Goal: Complete application form

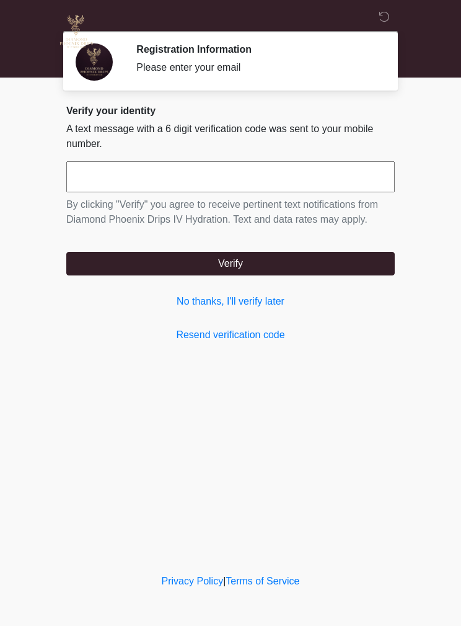
click at [221, 179] on input "text" at bounding box center [230, 176] width 329 height 31
type input "******"
click at [296, 266] on button "Verify" at bounding box center [230, 264] width 329 height 24
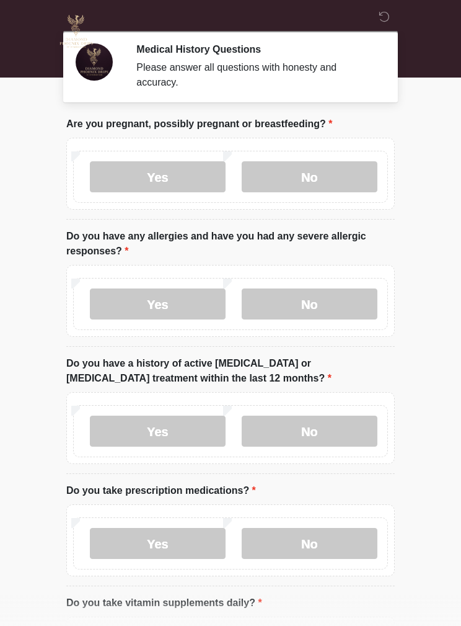
click at [352, 185] on label "No" at bounding box center [310, 176] width 136 height 31
click at [326, 298] on label "No" at bounding box center [310, 303] width 136 height 31
click at [335, 418] on label "No" at bounding box center [310, 431] width 136 height 31
click at [321, 543] on label "No" at bounding box center [310, 543] width 136 height 31
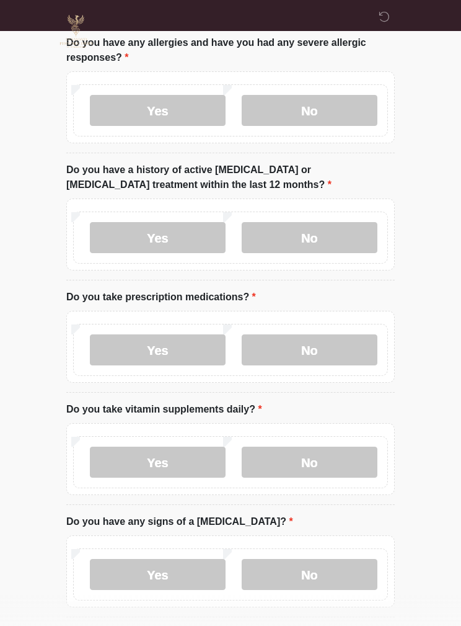
scroll to position [198, 0]
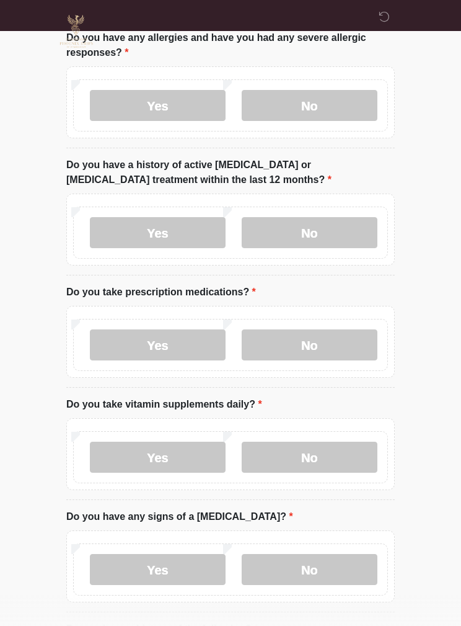
click at [332, 451] on label "No" at bounding box center [310, 457] width 136 height 31
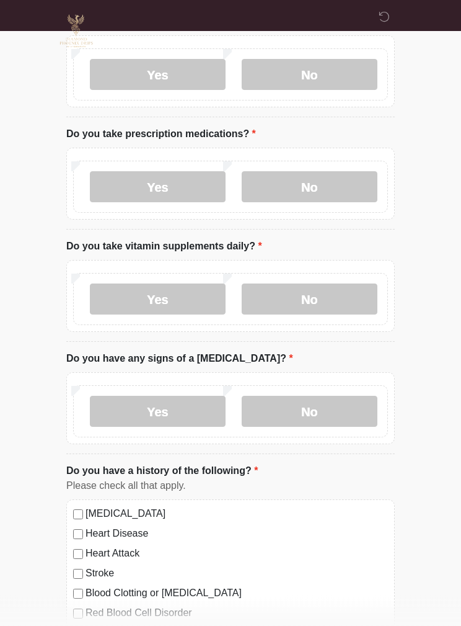
click at [345, 406] on label "No" at bounding box center [310, 411] width 136 height 31
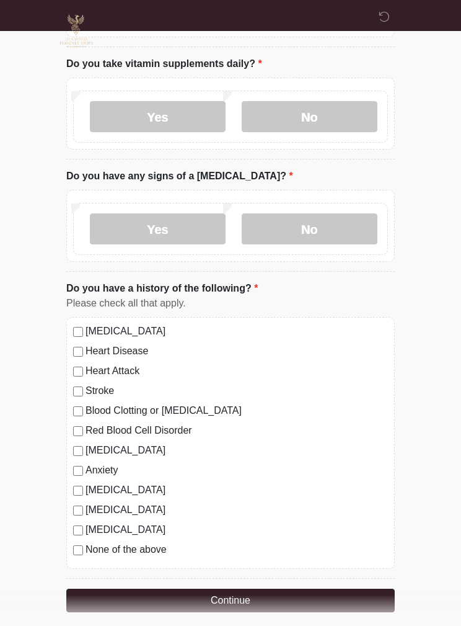
scroll to position [539, 0]
click at [162, 542] on label "None of the above" at bounding box center [237, 549] width 303 height 15
click at [265, 601] on button "Continue" at bounding box center [230, 601] width 329 height 24
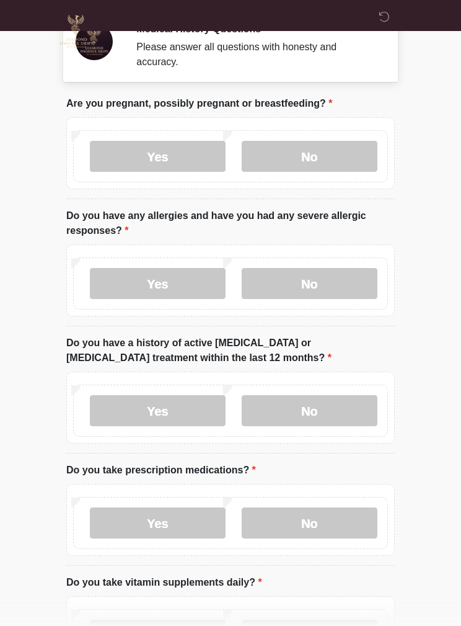
scroll to position [0, 0]
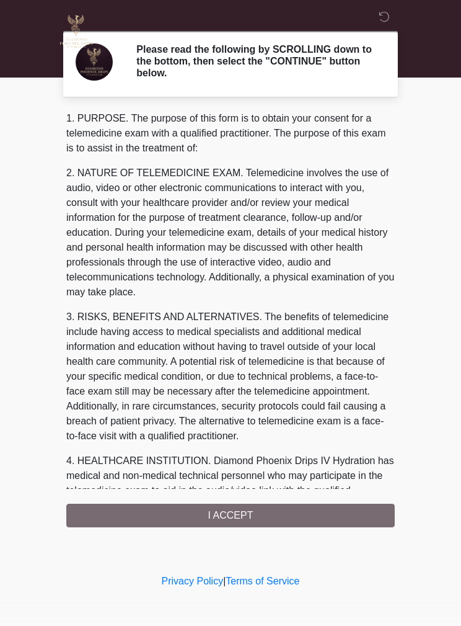
click at [299, 511] on div "1. PURPOSE. The purpose of this form is to obtain your consent for a telemedici…" at bounding box center [230, 319] width 329 height 416
click at [269, 519] on div "1. PURPOSE. The purpose of this form is to obtain your consent for a telemedici…" at bounding box center [230, 319] width 329 height 416
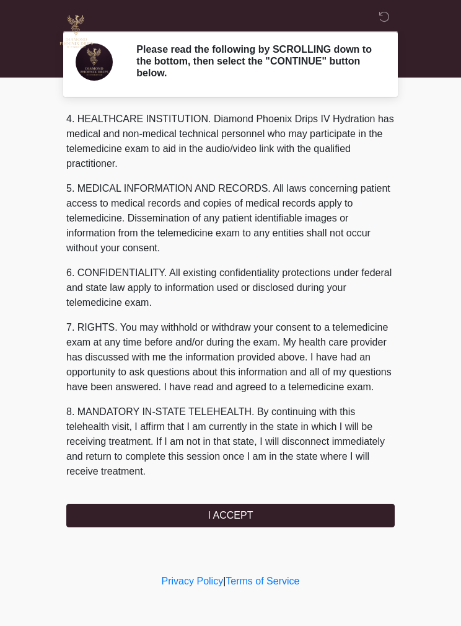
scroll to position [357, 0]
click at [282, 507] on button "I ACCEPT" at bounding box center [230, 516] width 329 height 24
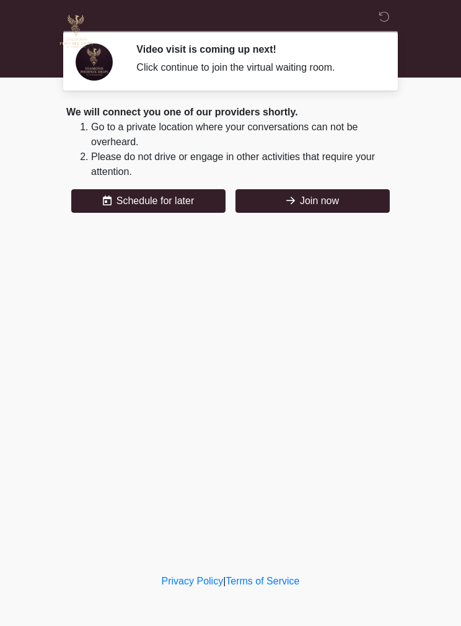
click at [347, 200] on button "Join now" at bounding box center [313, 201] width 154 height 24
